Goal: Task Accomplishment & Management: Use online tool/utility

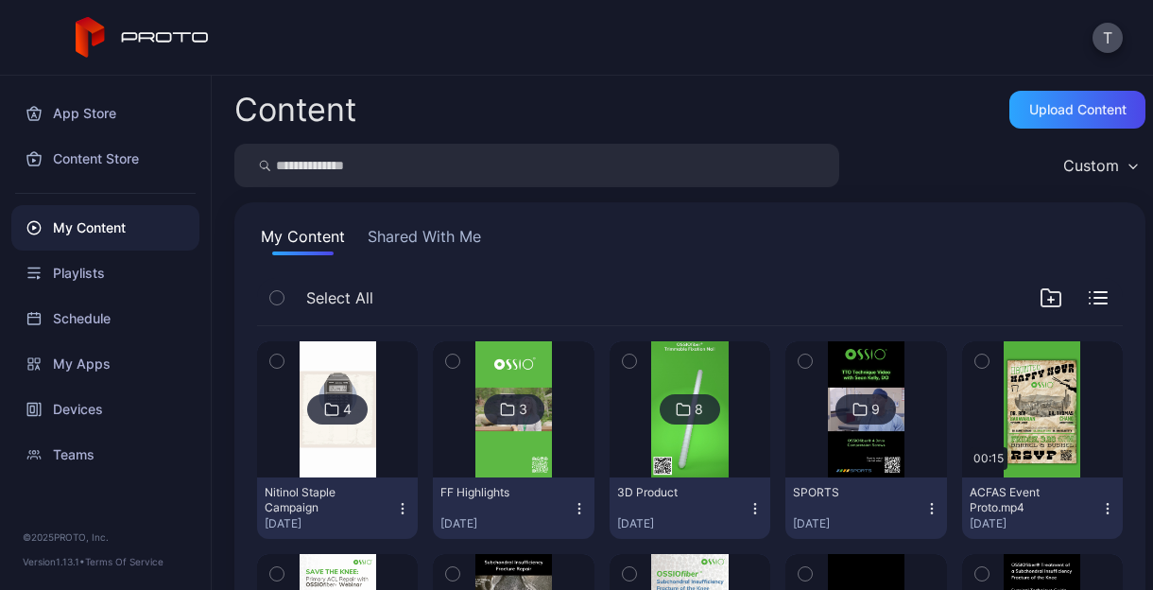
click at [824, 56] on div "T" at bounding box center [576, 38] width 1153 height 76
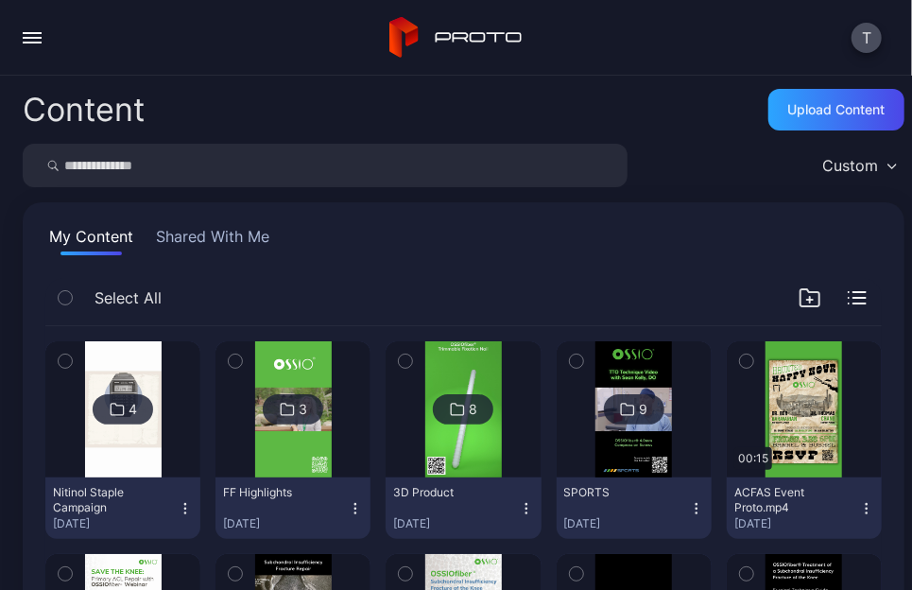
click at [111, 33] on div "T" at bounding box center [456, 38] width 912 height 76
click at [825, 103] on div "Upload Content" at bounding box center [836, 109] width 97 height 15
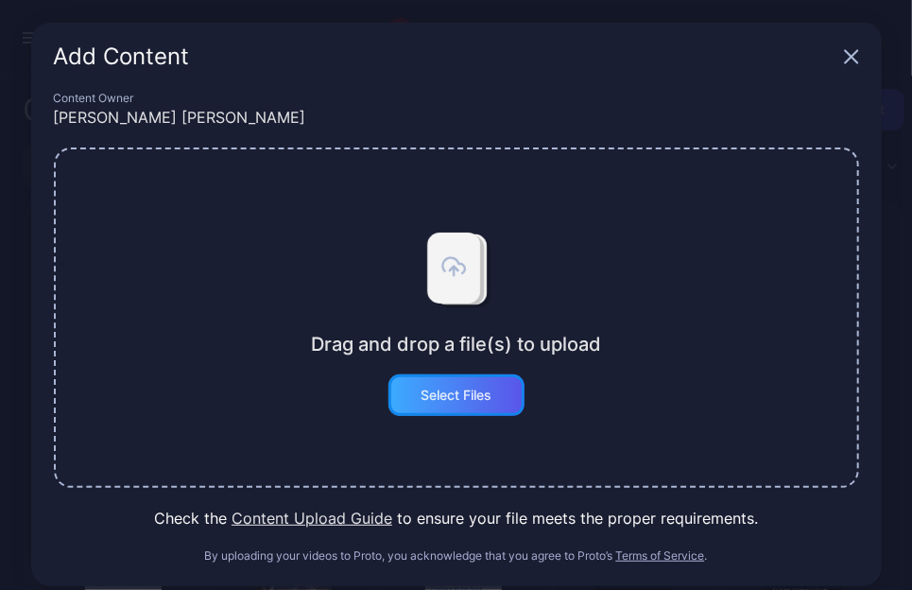
click at [469, 391] on div "Select Files" at bounding box center [456, 395] width 71 height 15
click at [437, 396] on button "Select Files" at bounding box center [456, 395] width 136 height 42
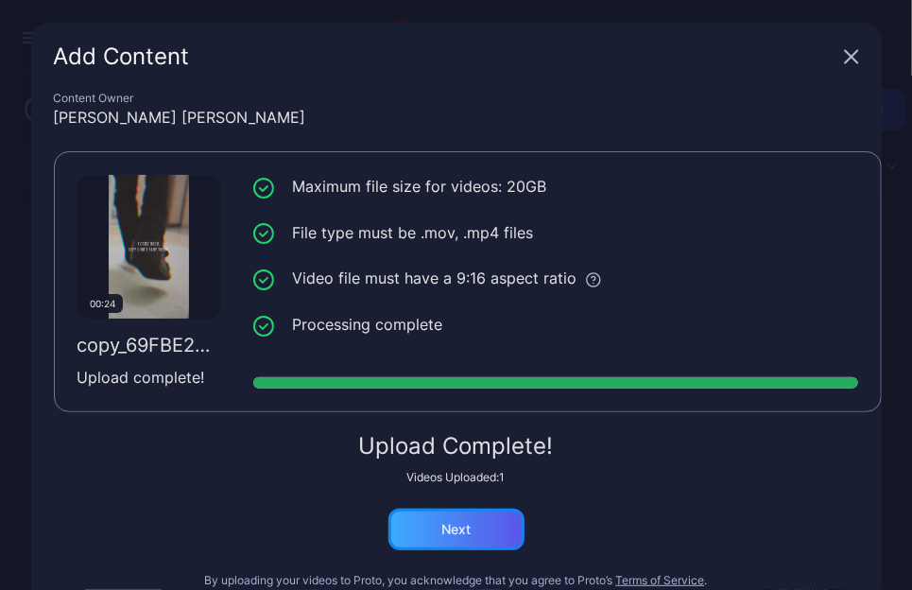
click at [468, 517] on div "Next" at bounding box center [456, 529] width 136 height 42
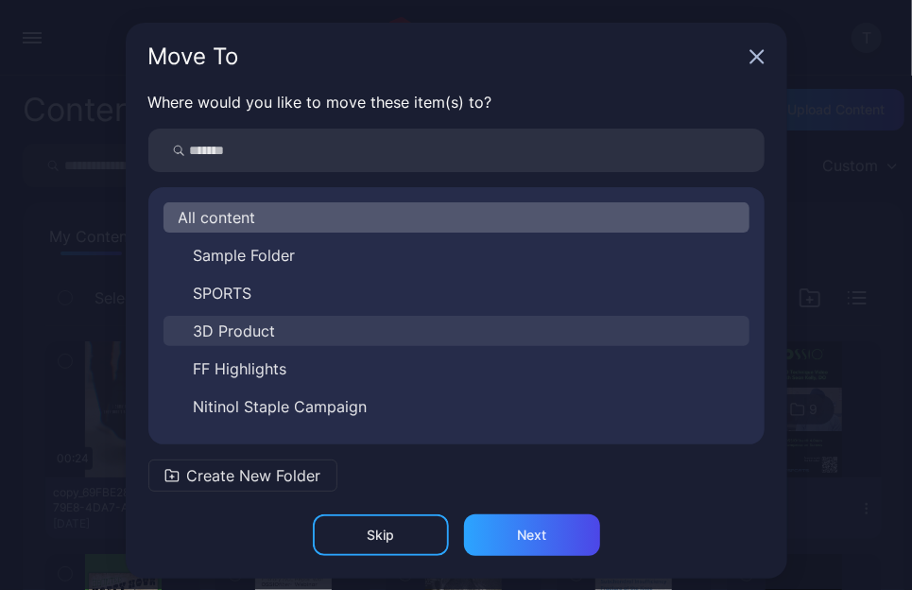
click at [363, 343] on button "3D Product" at bounding box center [457, 331] width 586 height 30
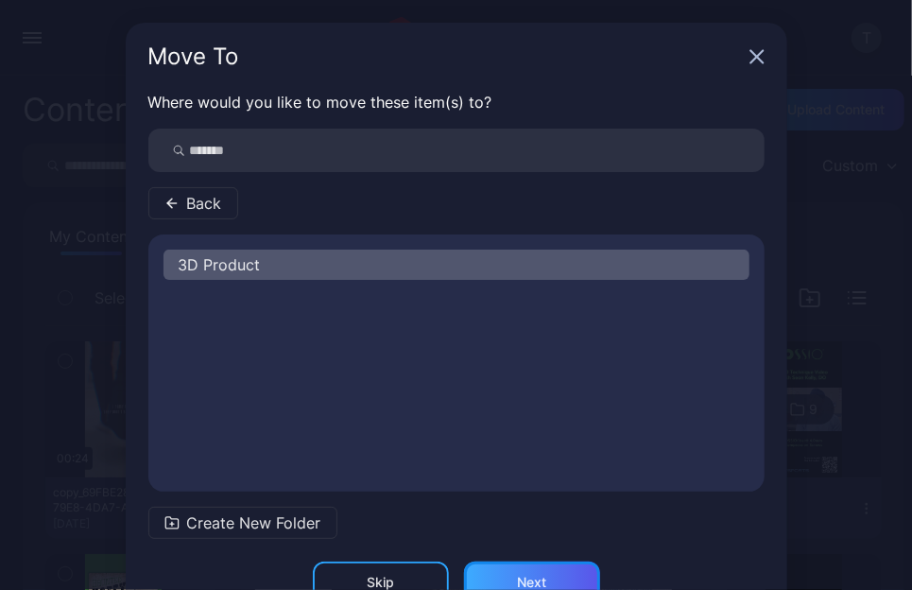
click at [538, 570] on div "Next" at bounding box center [532, 582] width 136 height 42
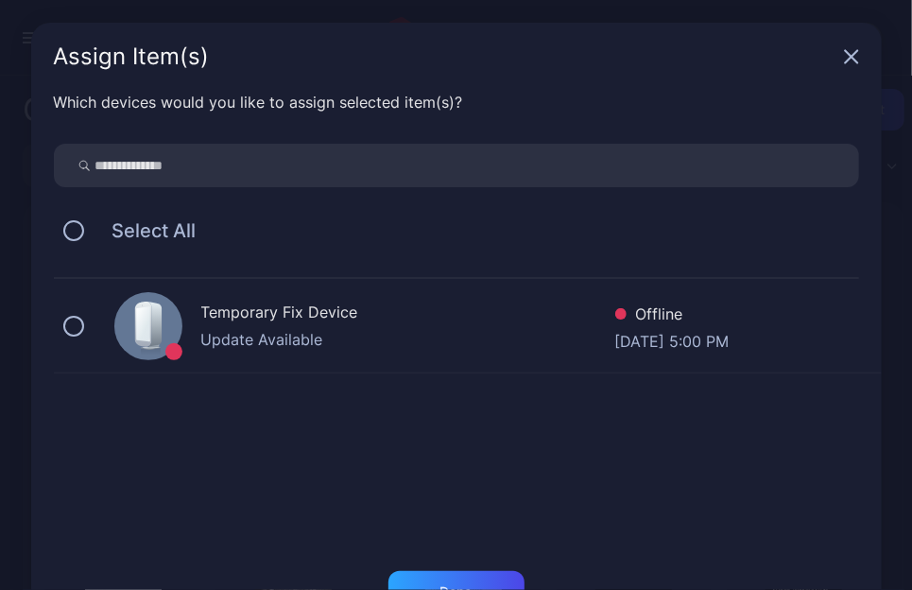
click at [387, 320] on div "Temporary Fix Device" at bounding box center [408, 314] width 414 height 27
click at [431, 575] on div "Done" at bounding box center [456, 592] width 136 height 42
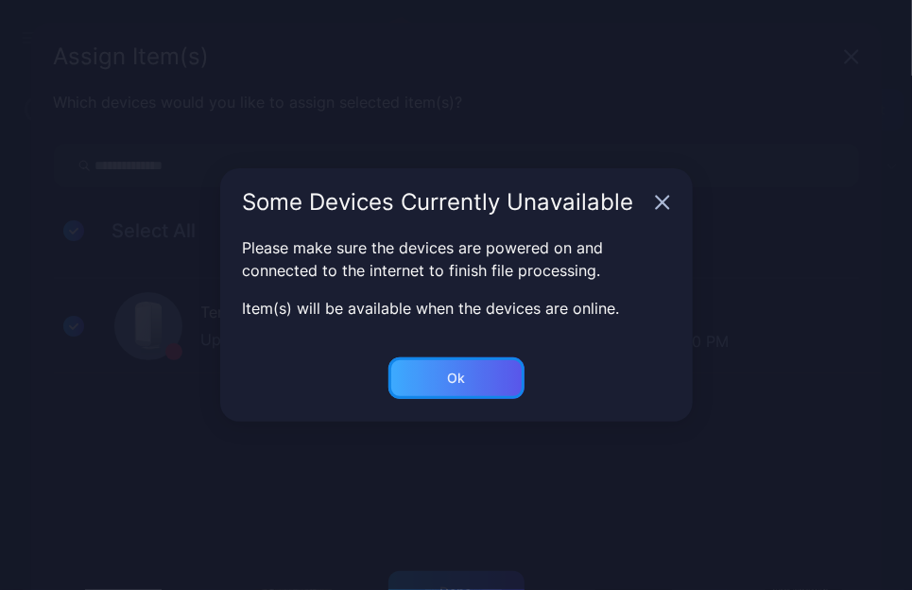
click at [461, 376] on div "Ok" at bounding box center [456, 378] width 18 height 15
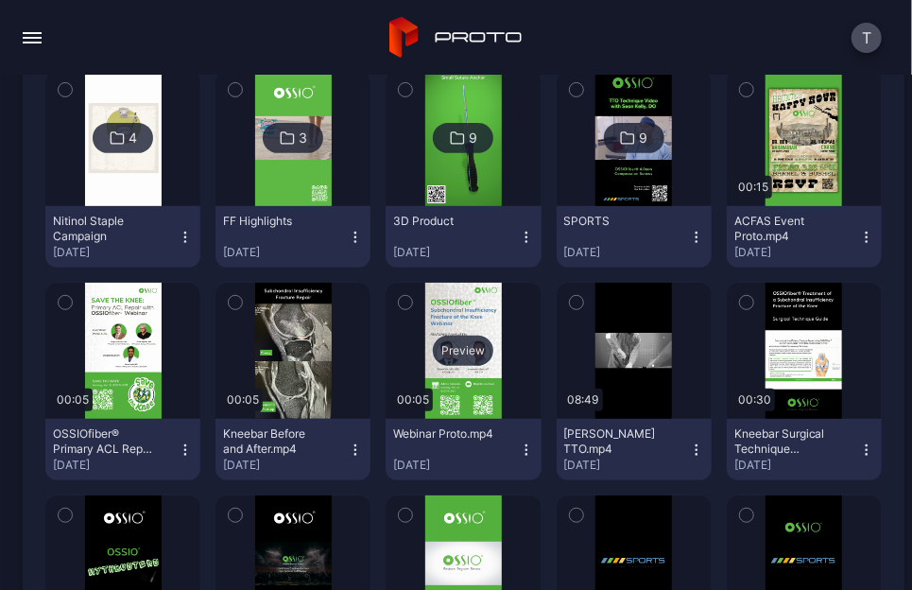
scroll to position [260, 0]
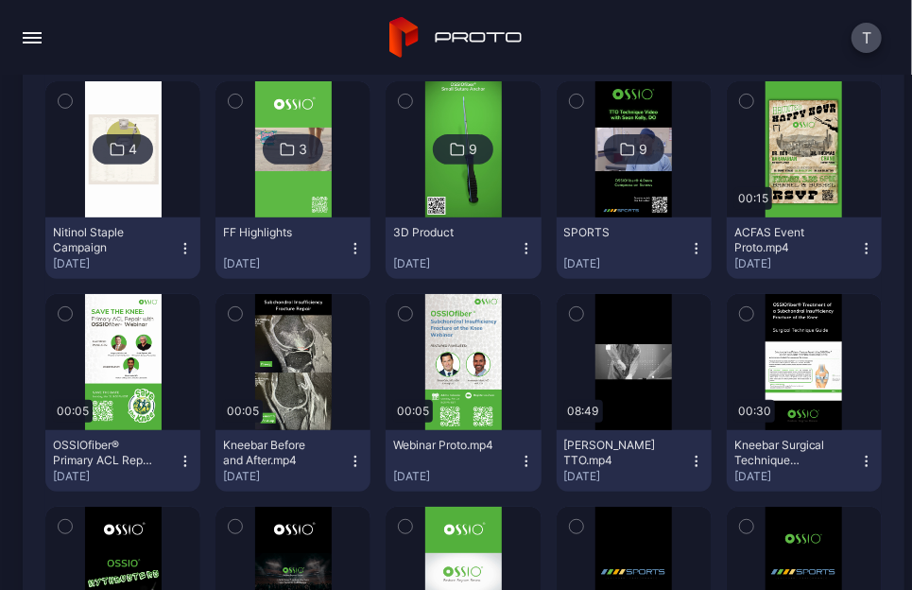
click at [463, 229] on div "3D Product" at bounding box center [445, 232] width 104 height 15
click at [471, 165] on img at bounding box center [463, 149] width 77 height 136
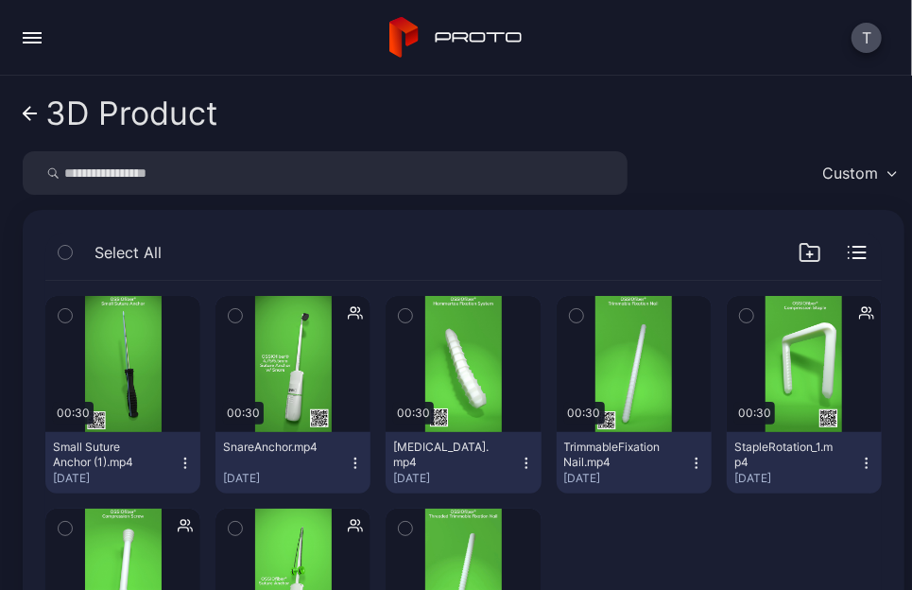
click at [36, 116] on icon at bounding box center [30, 114] width 15 height 16
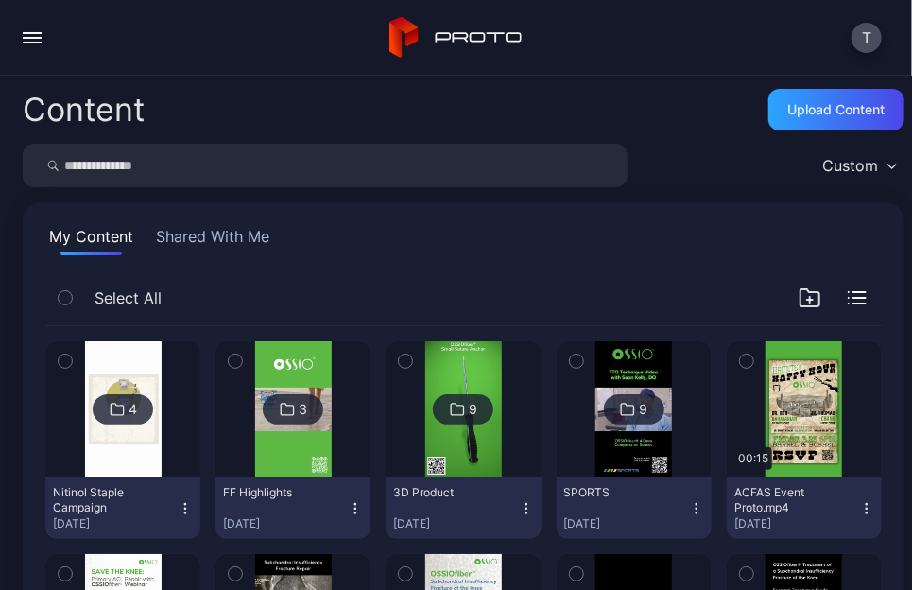
scroll to position [260, 0]
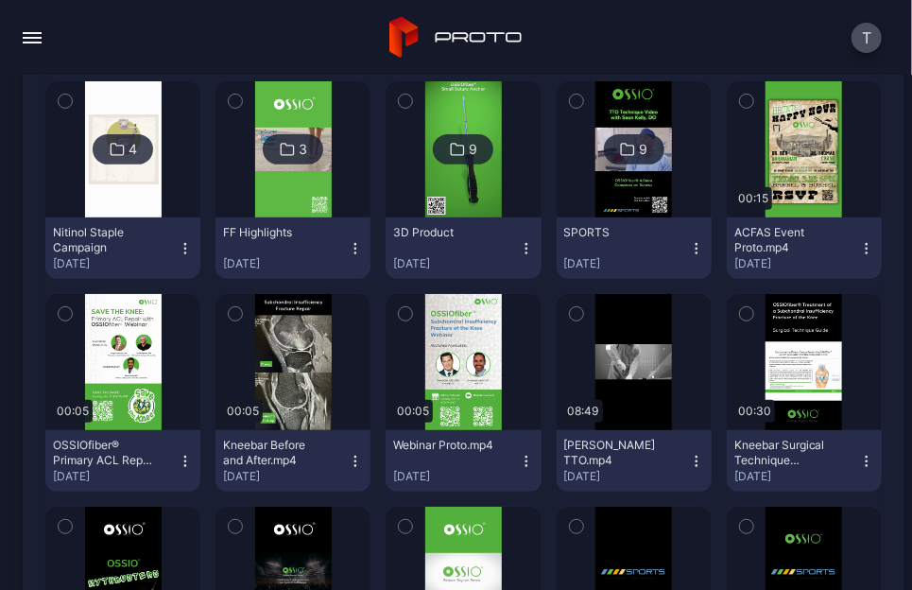
click at [38, 38] on div "button" at bounding box center [32, 38] width 19 height 2
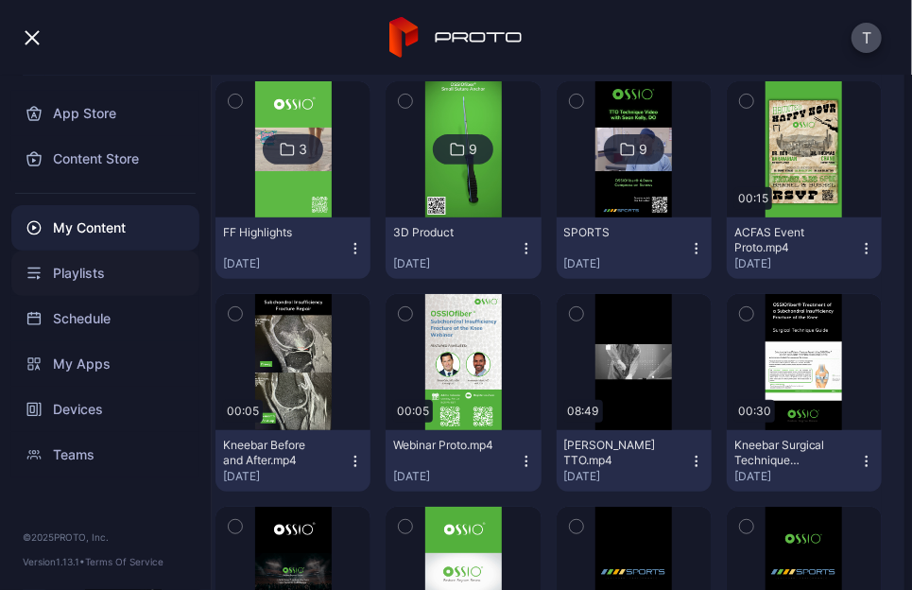
click at [111, 280] on div "Playlists" at bounding box center [105, 272] width 188 height 45
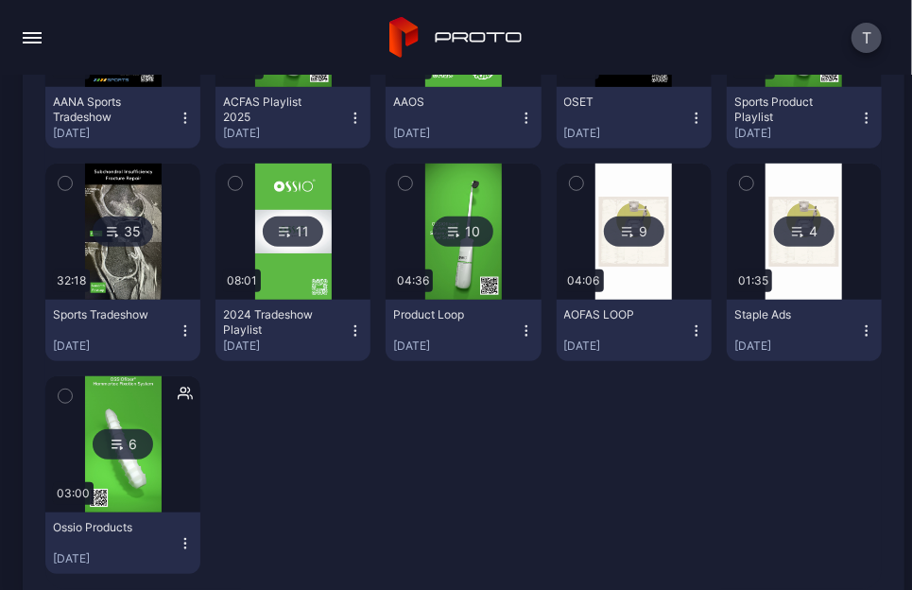
scroll to position [281, 0]
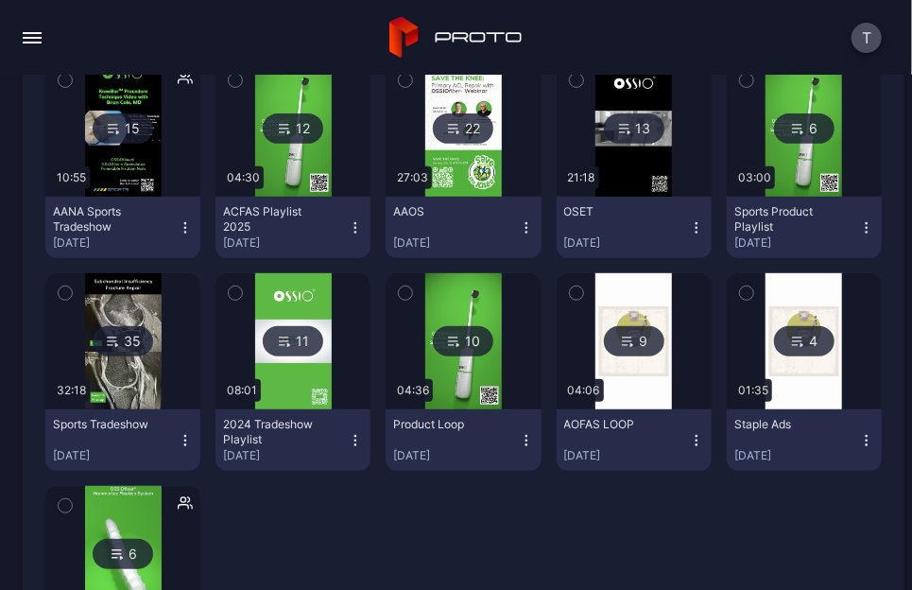
click at [444, 393] on img at bounding box center [463, 341] width 77 height 136
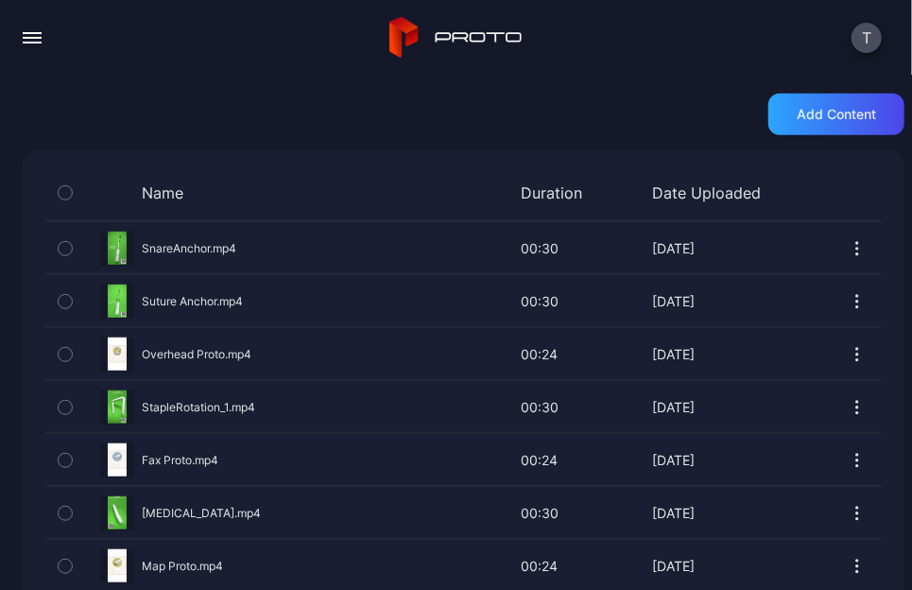
scroll to position [539, 0]
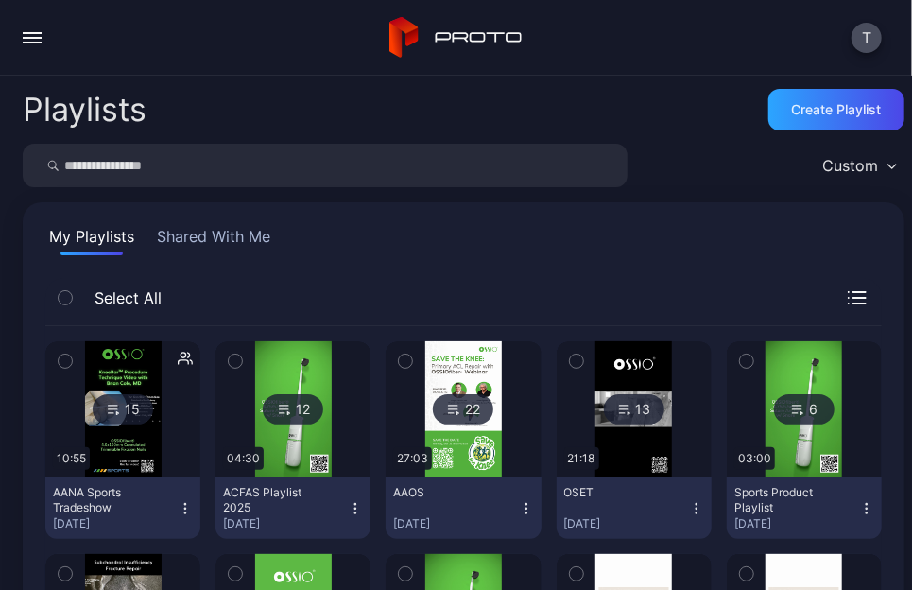
scroll to position [281, 0]
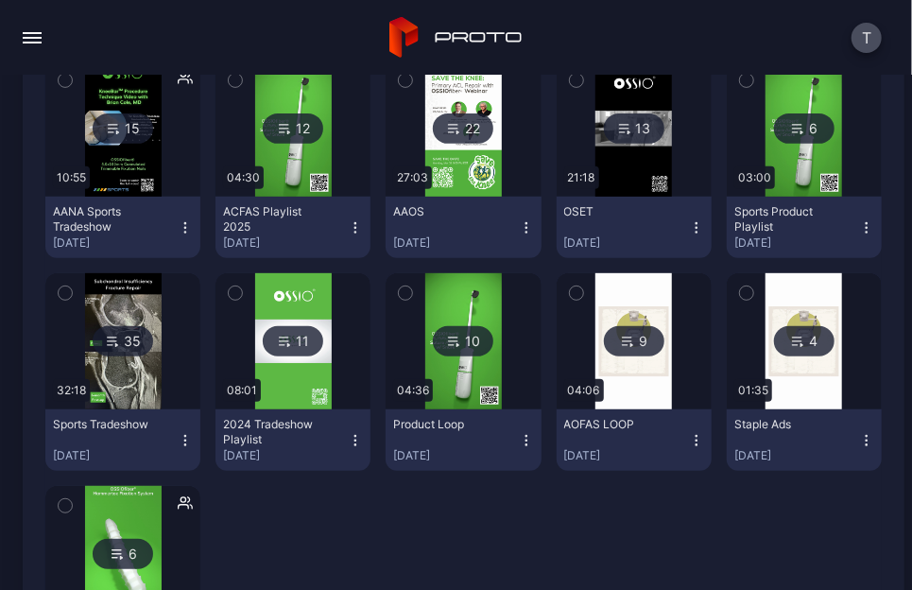
click at [125, 511] on img at bounding box center [123, 554] width 77 height 136
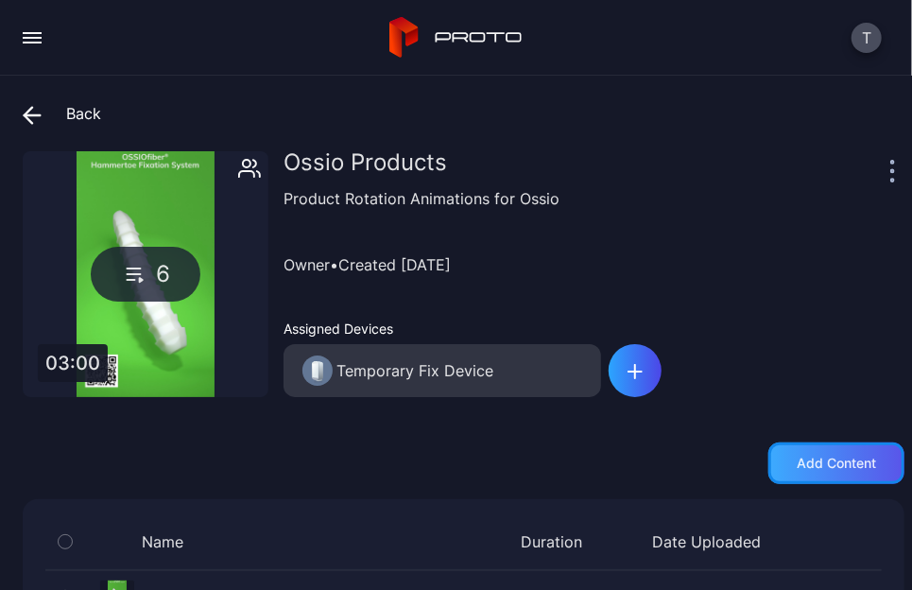
click at [822, 465] on div "Add content" at bounding box center [836, 463] width 79 height 15
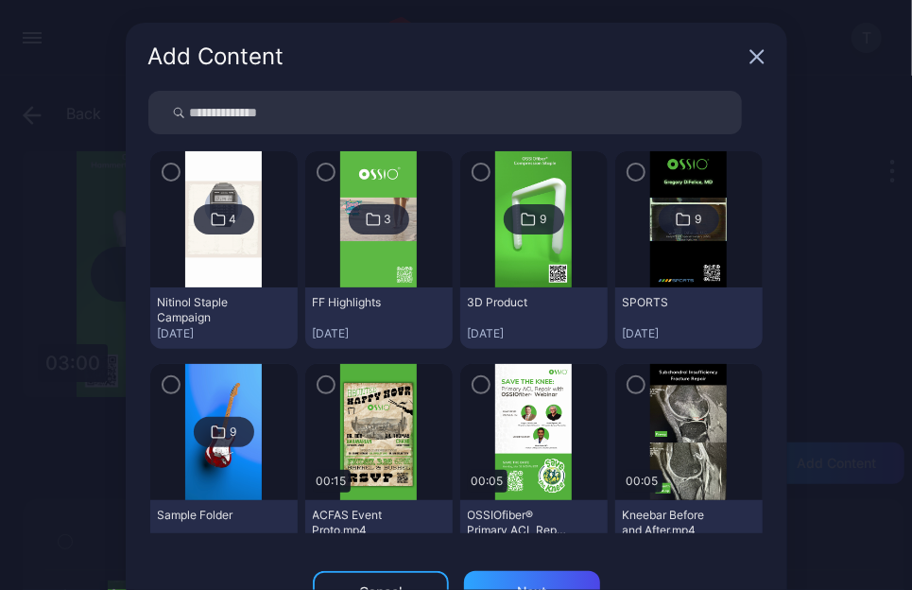
click at [521, 228] on icon at bounding box center [528, 219] width 15 height 23
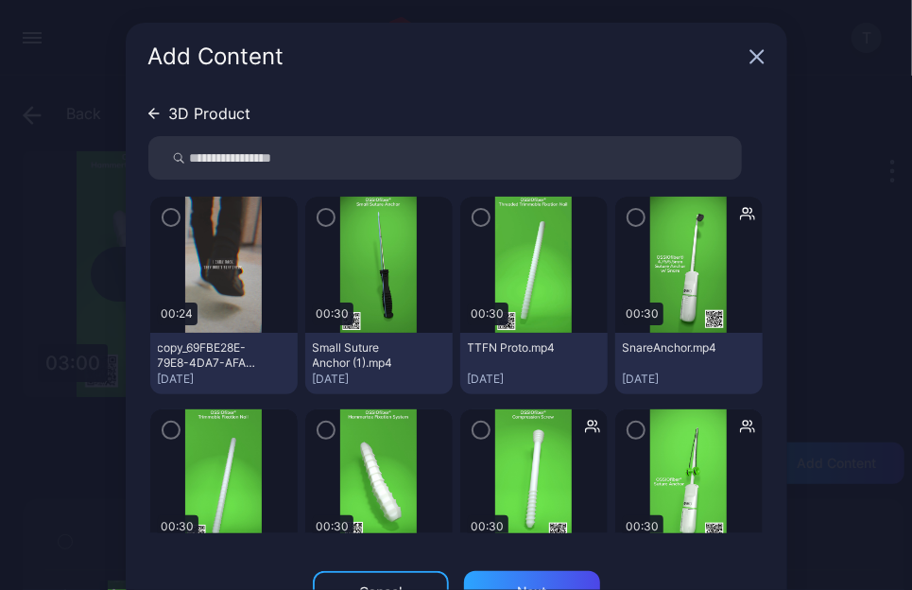
click at [164, 216] on icon "button" at bounding box center [171, 217] width 15 height 21
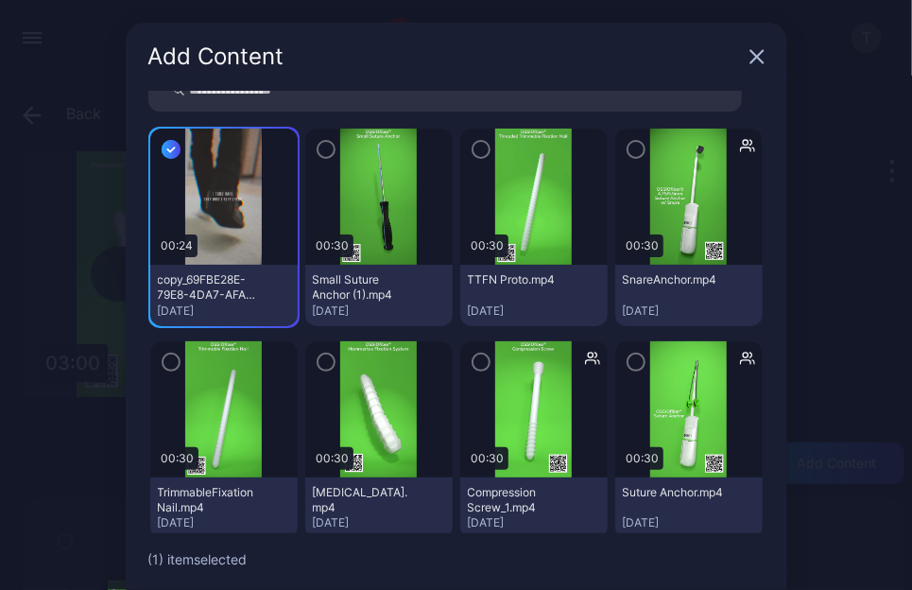
scroll to position [65, 0]
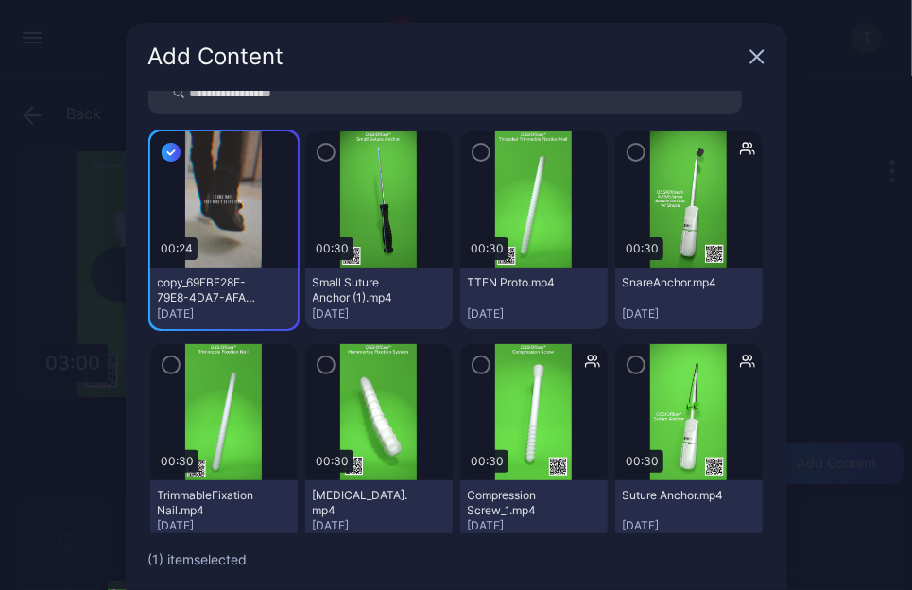
click at [340, 167] on img at bounding box center [378, 199] width 77 height 136
click at [319, 154] on icon "button" at bounding box center [326, 152] width 15 height 21
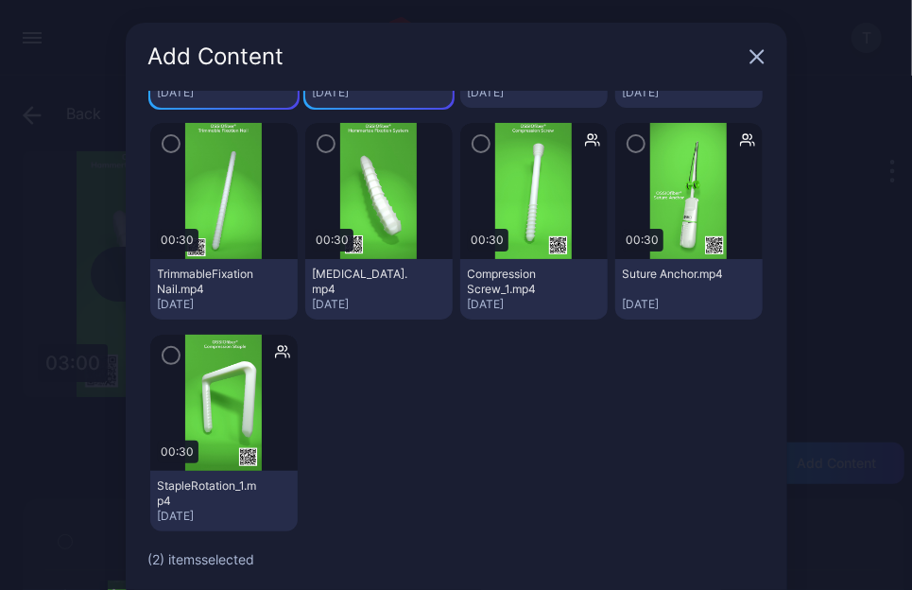
scroll to position [91, 0]
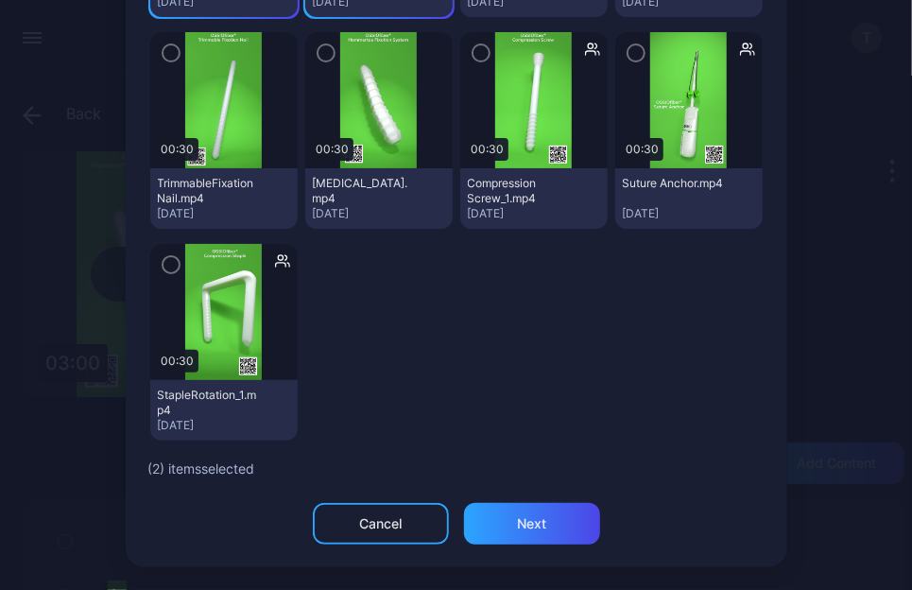
click at [394, 72] on img at bounding box center [378, 100] width 77 height 136
click at [319, 58] on icon "button" at bounding box center [326, 53] width 15 height 21
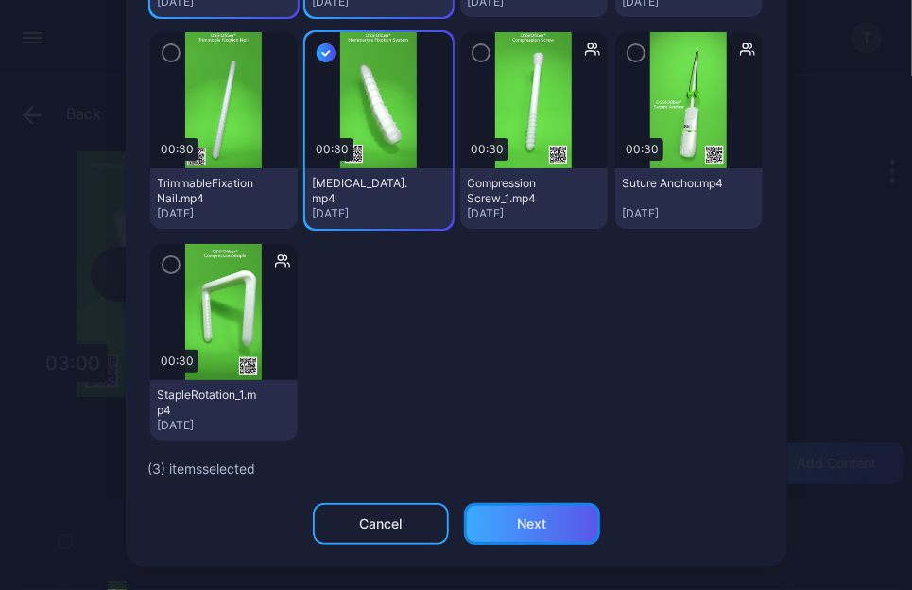
click at [517, 517] on div "Next" at bounding box center [531, 523] width 29 height 15
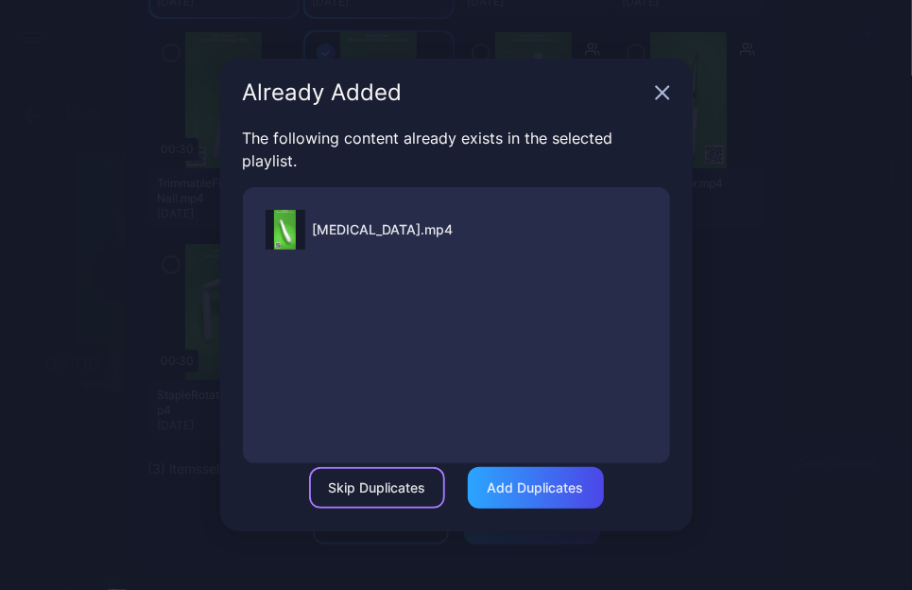
click at [415, 489] on div "Skip Duplicates" at bounding box center [376, 487] width 97 height 15
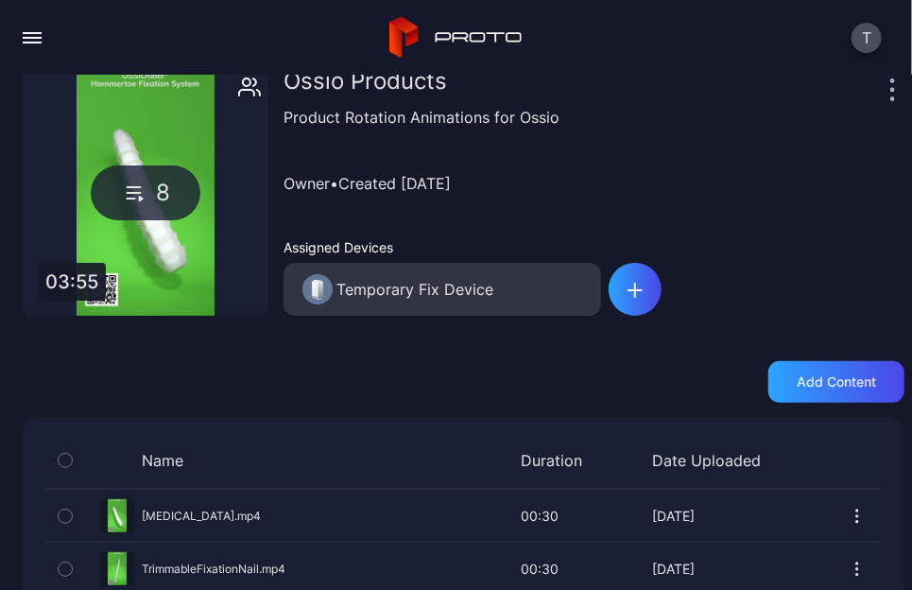
scroll to position [0, 0]
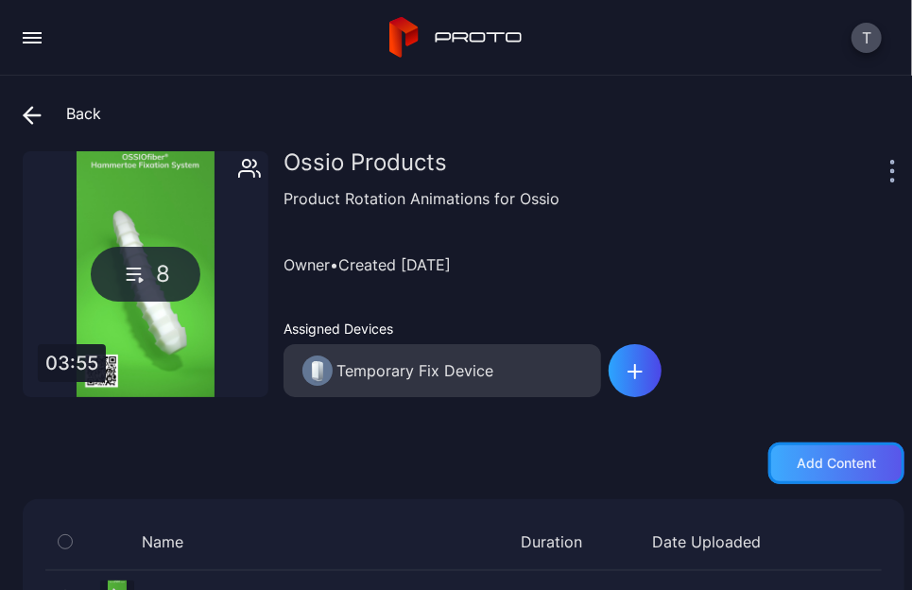
click at [840, 473] on div "Add content" at bounding box center [836, 463] width 136 height 42
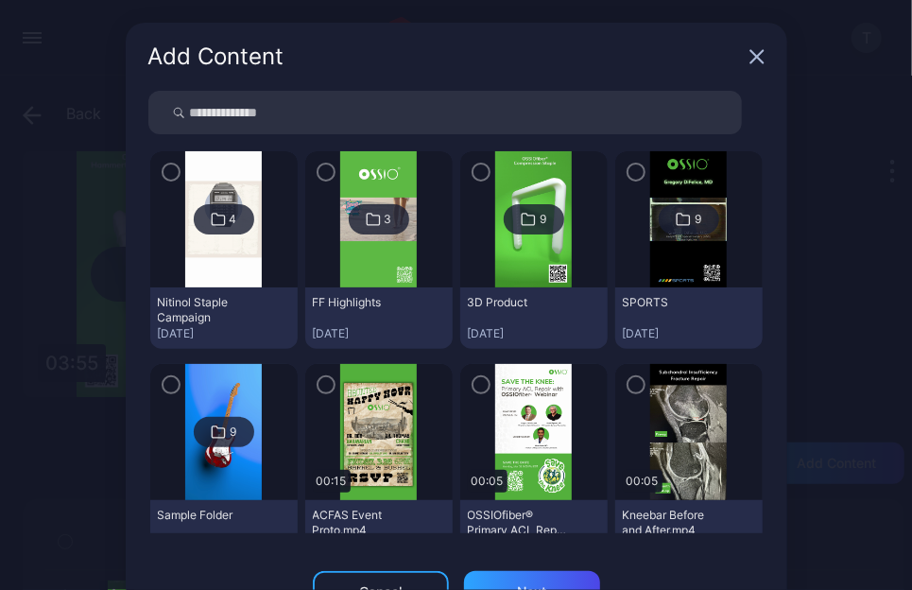
click at [521, 215] on icon at bounding box center [528, 219] width 15 height 23
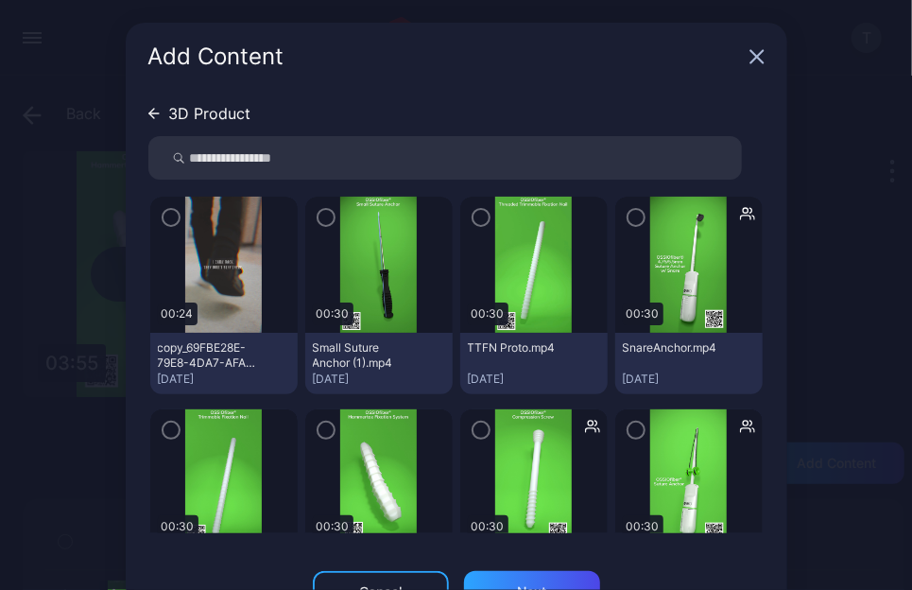
click at [474, 216] on icon "button" at bounding box center [481, 217] width 15 height 21
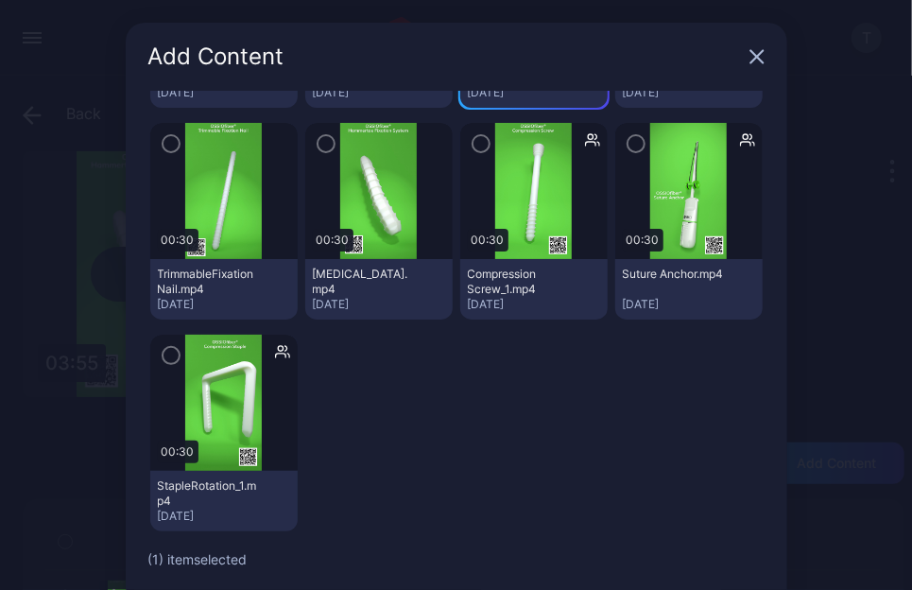
scroll to position [91, 0]
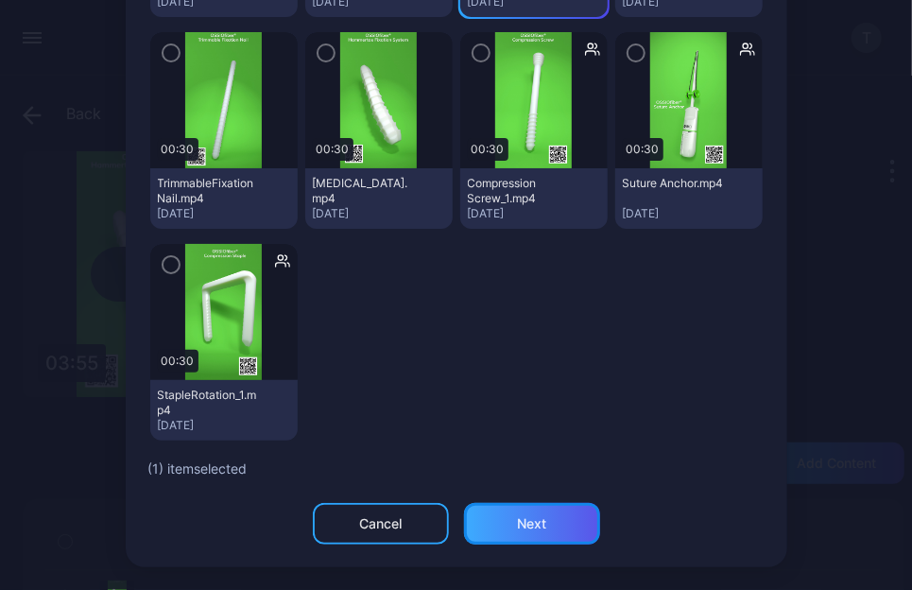
click at [524, 536] on div "Next" at bounding box center [532, 524] width 136 height 42
click at [505, 522] on button "Next" at bounding box center [532, 524] width 136 height 42
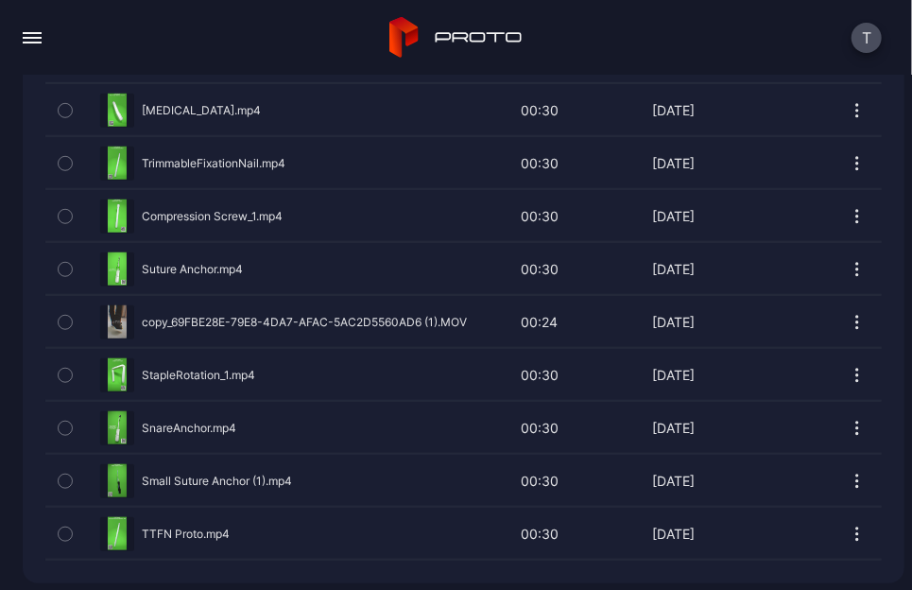
scroll to position [0, 0]
